Goal: Transaction & Acquisition: Download file/media

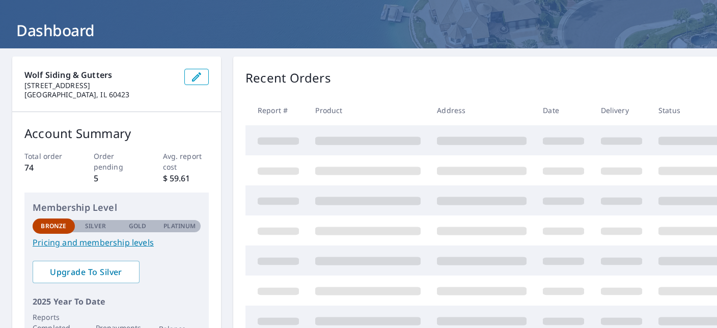
scroll to position [71, 0]
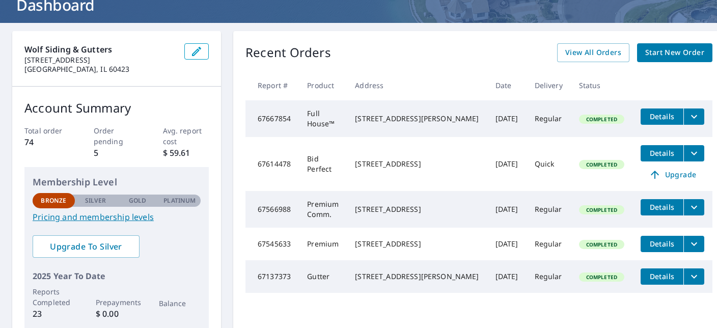
click at [647, 157] on span "Details" at bounding box center [662, 153] width 31 height 10
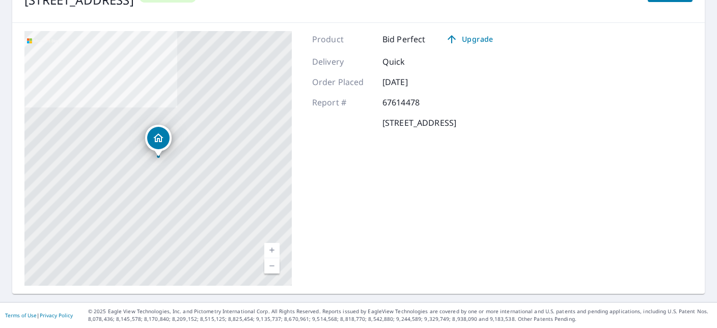
scroll to position [4, 0]
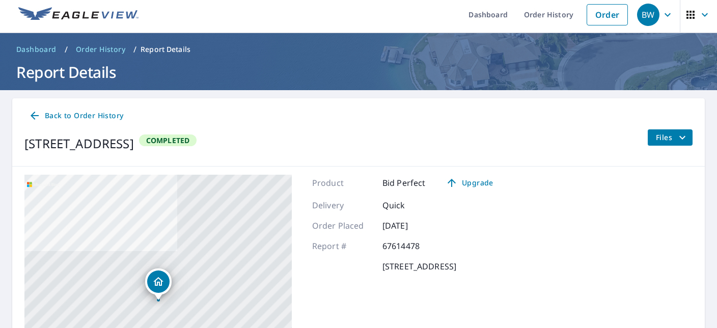
click at [654, 138] on button "Files" at bounding box center [669, 137] width 45 height 16
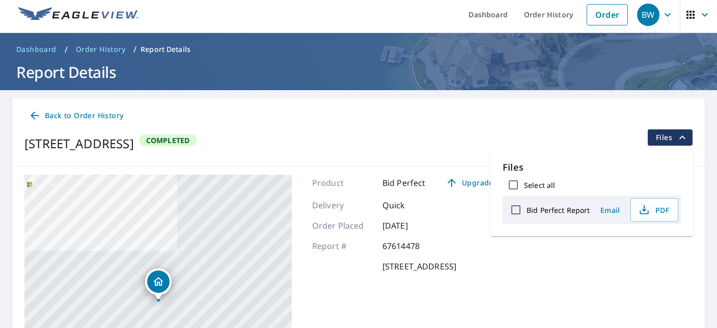
click at [512, 211] on input "Bid Perfect Report" at bounding box center [515, 209] width 21 height 21
checkbox input "true"
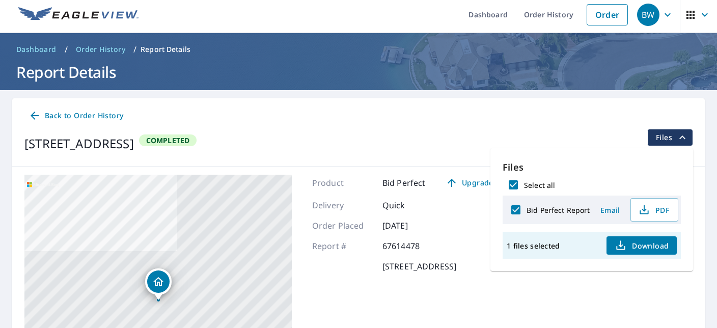
click at [644, 248] on span "Download" at bounding box center [642, 245] width 54 height 12
